Goal: Entertainment & Leisure: Consume media (video, audio)

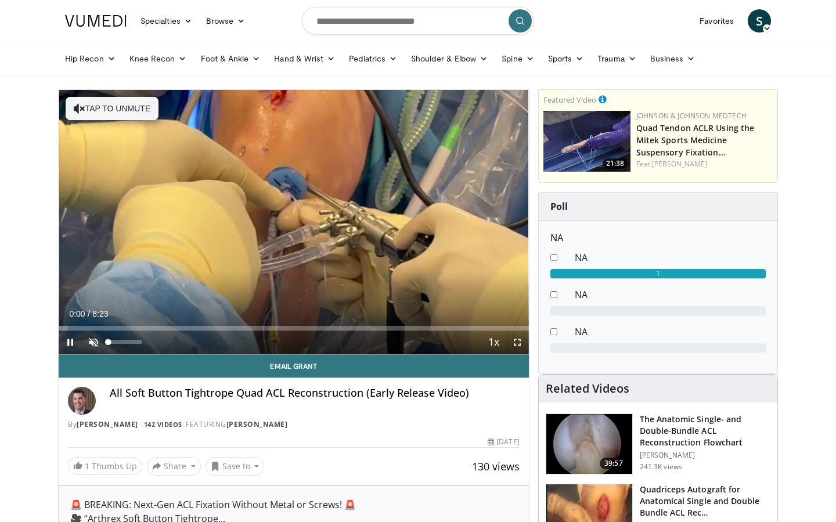
click at [91, 342] on span "Video Player" at bounding box center [93, 342] width 23 height 23
click at [515, 344] on span "Video Player" at bounding box center [516, 342] width 23 height 23
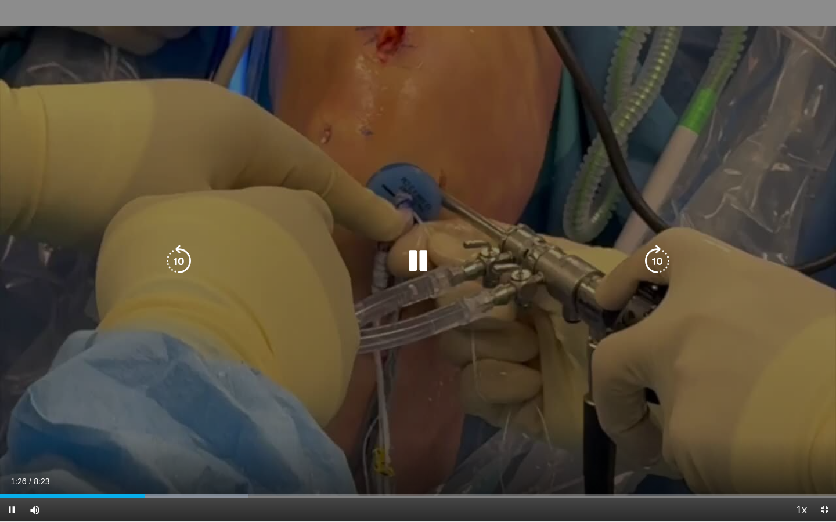
click at [426, 262] on icon "Video Player" at bounding box center [418, 261] width 32 height 32
click at [417, 265] on icon "Video Player" at bounding box center [418, 261] width 32 height 32
click at [430, 327] on div "10 seconds Tap to unmute" at bounding box center [418, 261] width 836 height 522
click at [384, 317] on div "10 seconds Tap to unmute" at bounding box center [418, 261] width 836 height 522
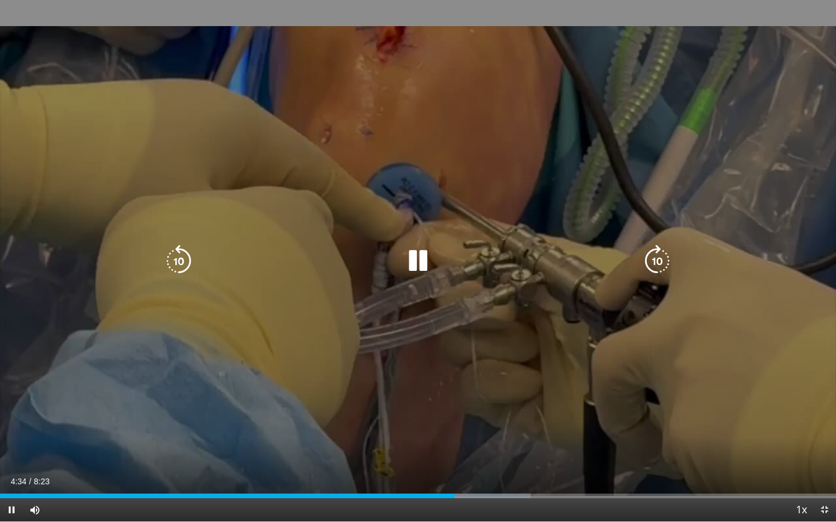
click at [417, 266] on icon "Video Player" at bounding box center [418, 261] width 32 height 32
click at [417, 261] on icon "Video Player" at bounding box center [418, 261] width 32 height 32
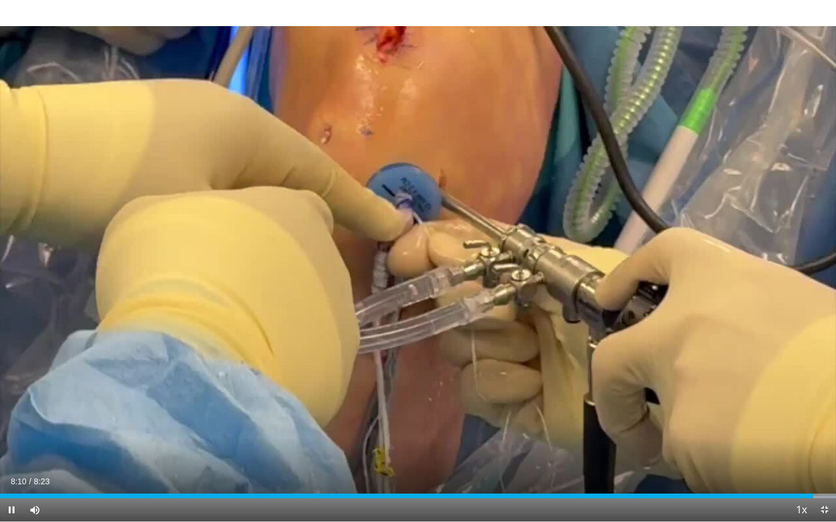
click at [824, 509] on span "Video Player" at bounding box center [823, 509] width 23 height 23
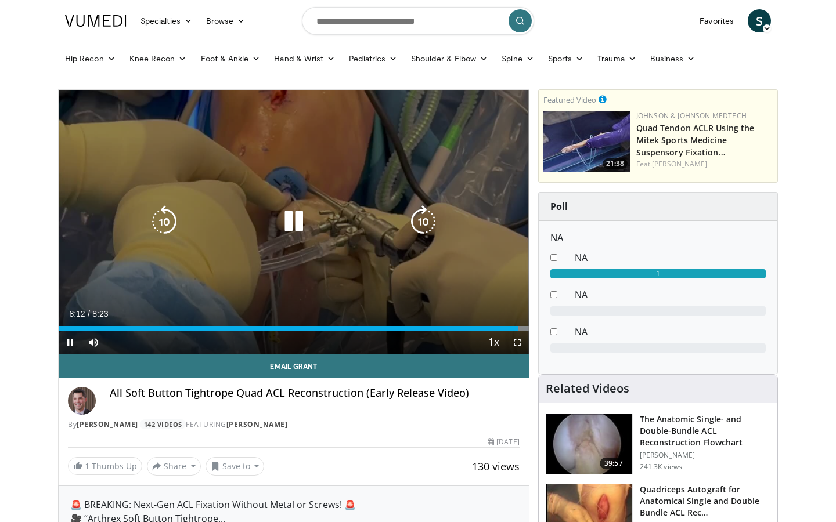
click at [290, 220] on icon "Video Player" at bounding box center [293, 221] width 32 height 32
